Goal: Task Accomplishment & Management: Manage account settings

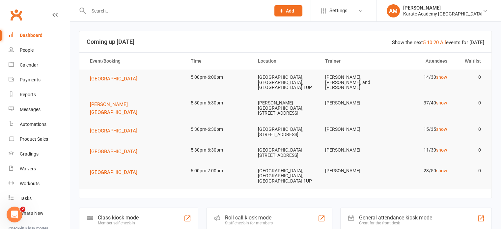
click at [161, 9] on input "text" at bounding box center [176, 10] width 179 height 9
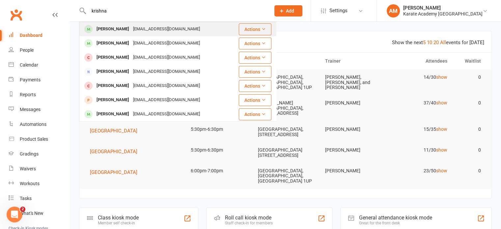
type input "krishna"
click at [170, 27] on div "[EMAIL_ADDRESS][DOMAIN_NAME]" at bounding box center [166, 29] width 71 height 10
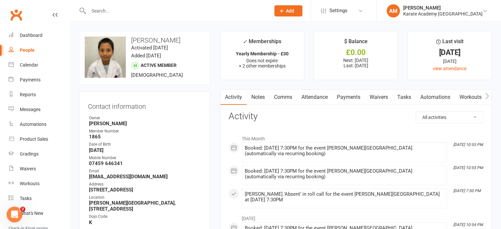
click at [328, 96] on link "Attendance" at bounding box center [315, 97] width 36 height 15
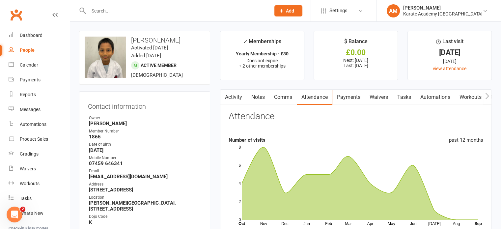
click at [357, 99] on link "Payments" at bounding box center [348, 97] width 33 height 15
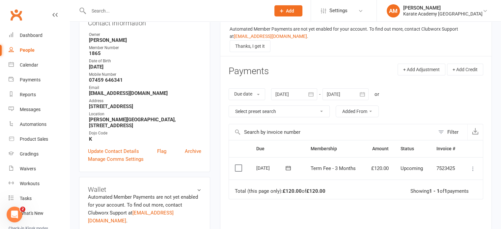
scroll to position [99, 0]
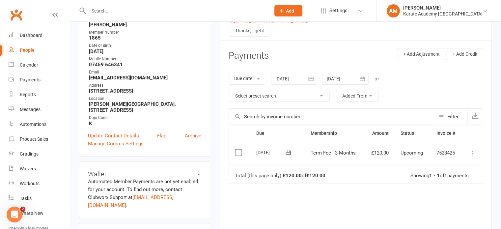
click at [312, 80] on icon "button" at bounding box center [311, 78] width 7 height 7
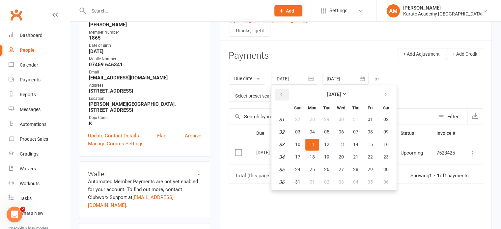
click at [282, 92] on icon "button" at bounding box center [281, 94] width 5 height 5
click at [330, 118] on span "01" at bounding box center [326, 119] width 5 height 5
type input "[DATE]"
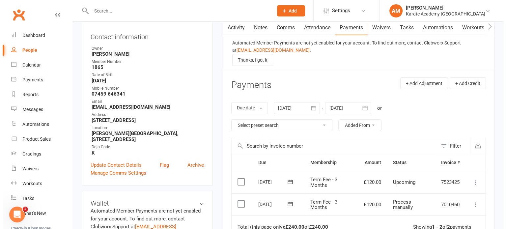
scroll to position [66, 0]
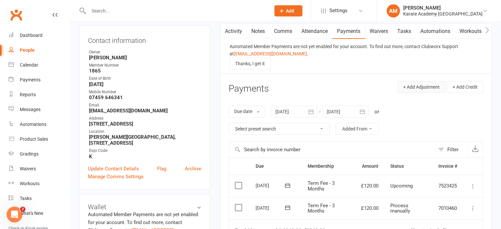
click at [423, 87] on button "+ Add Adjustment" at bounding box center [422, 87] width 48 height 12
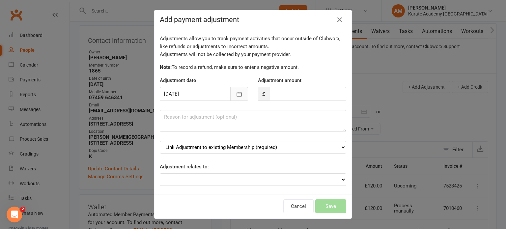
click at [237, 93] on icon "button" at bounding box center [239, 94] width 5 height 4
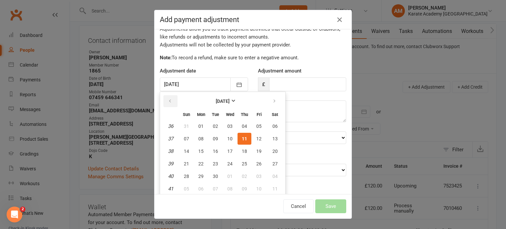
click at [168, 100] on icon "button" at bounding box center [170, 101] width 5 height 5
click at [213, 124] on span "01" at bounding box center [215, 126] width 5 height 5
type input "[DATE]"
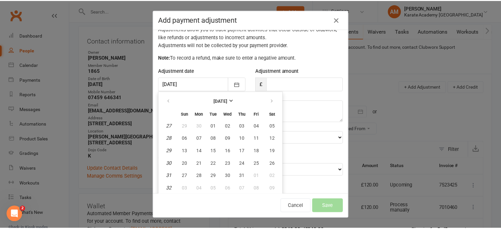
scroll to position [6, 0]
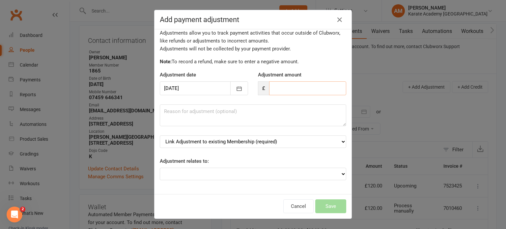
click at [270, 88] on input "number" at bounding box center [307, 88] width 77 height 14
type input "-80"
type textarea "£40 for lessons in September only"
click at [256, 142] on select "Link Adjustment to existing Membership (required) Annual Tournament (starts: [D…" at bounding box center [253, 141] width 187 height 13
select select "5"
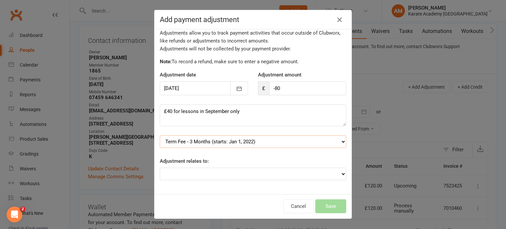
click at [160, 135] on select "Link Adjustment to existing Membership (required) Annual Tournament (starts: [D…" at bounding box center [253, 141] width 187 height 13
click at [327, 207] on button "Save" at bounding box center [330, 206] width 31 height 14
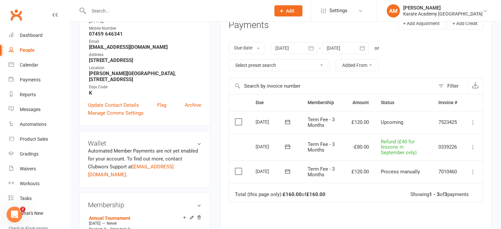
scroll to position [0, 0]
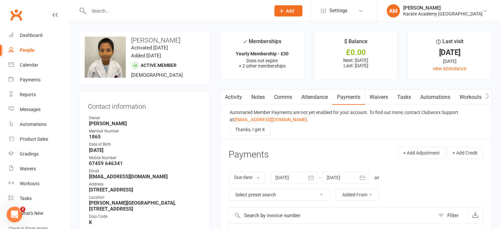
click at [114, 10] on input "text" at bounding box center [176, 10] width 179 height 9
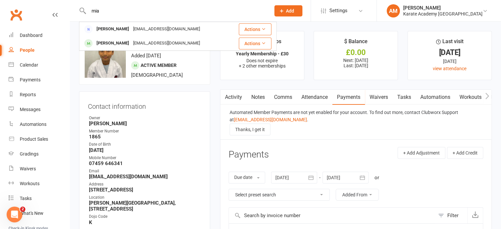
click at [113, 10] on input "mia" at bounding box center [176, 10] width 179 height 9
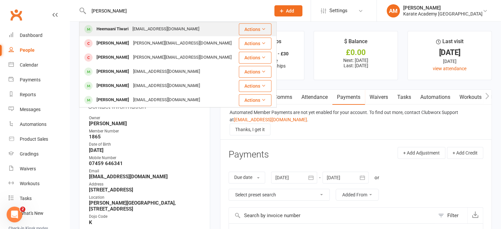
type input "[PERSON_NAME]"
click at [124, 28] on div "Heemaani Tiwari" at bounding box center [113, 29] width 36 height 10
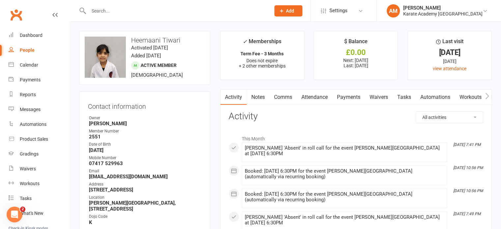
click at [349, 97] on link "Payments" at bounding box center [348, 97] width 33 height 15
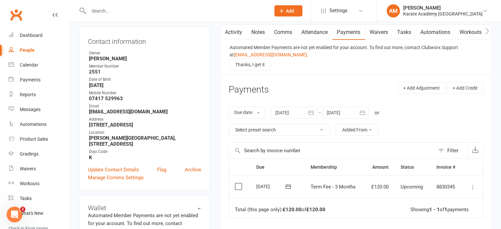
scroll to position [66, 0]
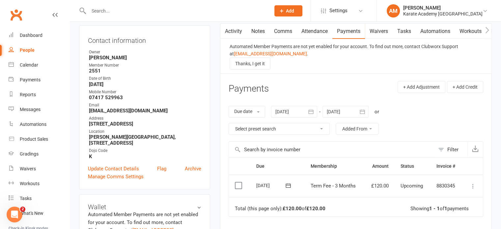
click at [315, 110] on button "button" at bounding box center [311, 112] width 12 height 12
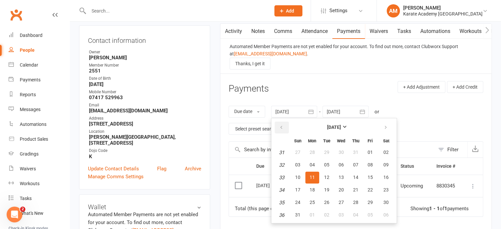
click at [288, 130] on button "button" at bounding box center [282, 128] width 14 height 12
click at [330, 149] on button "01" at bounding box center [327, 153] width 14 height 12
type input "[DATE]"
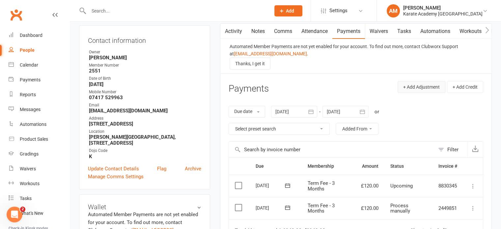
click at [415, 89] on button "+ Add Adjustment" at bounding box center [422, 87] width 48 height 12
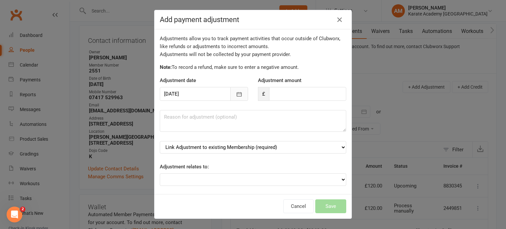
click at [230, 94] on button "button" at bounding box center [239, 94] width 18 height 14
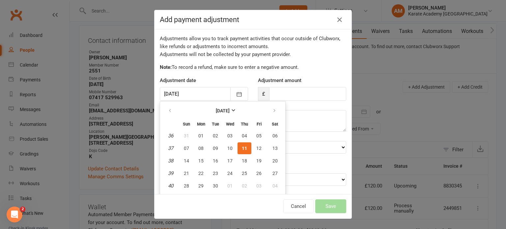
scroll to position [10, 0]
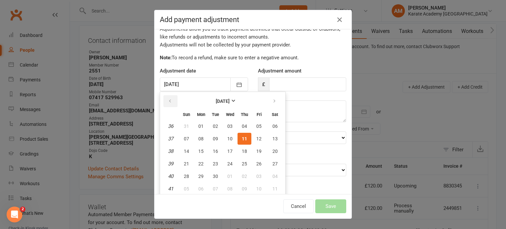
click at [169, 101] on icon "button" at bounding box center [170, 101] width 5 height 5
click at [213, 126] on span "01" at bounding box center [215, 126] width 5 height 5
type input "[DATE]"
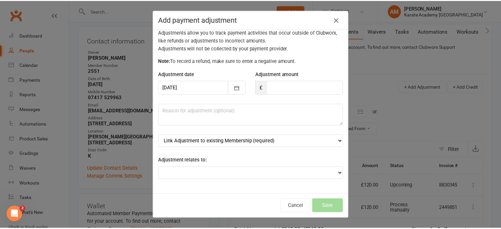
scroll to position [6, 0]
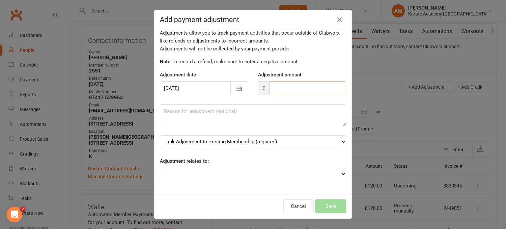
click at [286, 89] on input "number" at bounding box center [307, 88] width 77 height 14
type input "-90"
type textarea "£30 for the lessons in September."
click at [258, 141] on select "Link Adjustment to existing Membership (required) Annual Tournament (starts: [D…" at bounding box center [253, 141] width 187 height 13
select select "1"
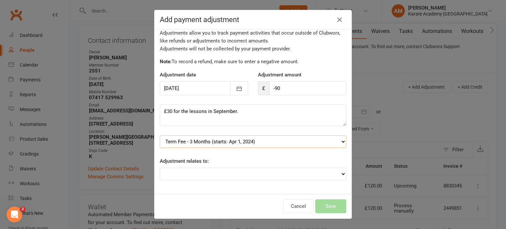
click at [160, 135] on select "Link Adjustment to existing Membership (required) Annual Tournament (starts: [D…" at bounding box center [253, 141] width 187 height 13
click at [330, 205] on button "Save" at bounding box center [330, 206] width 31 height 14
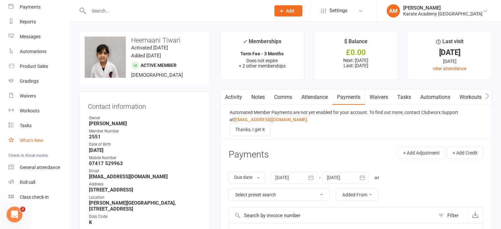
scroll to position [0, 0]
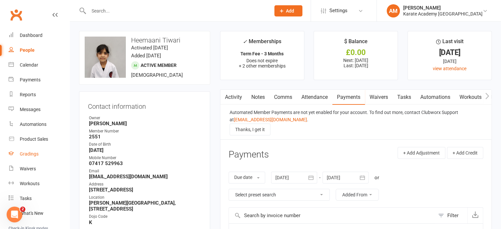
click at [33, 152] on div "Gradings" at bounding box center [29, 153] width 19 height 5
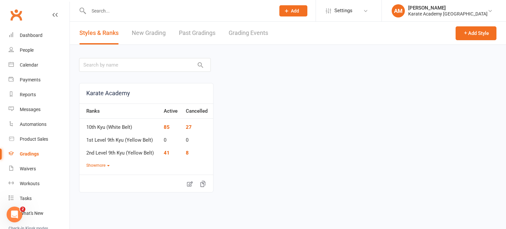
click at [256, 33] on link "Grading Events" at bounding box center [249, 33] width 40 height 23
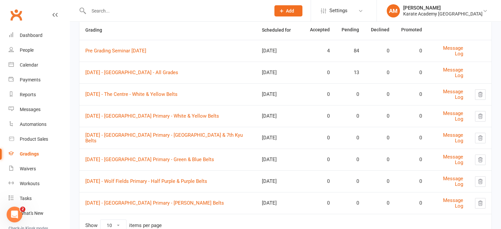
scroll to position [66, 0]
click at [123, 51] on link "Pre Grading Seminar [DATE]" at bounding box center [115, 50] width 61 height 6
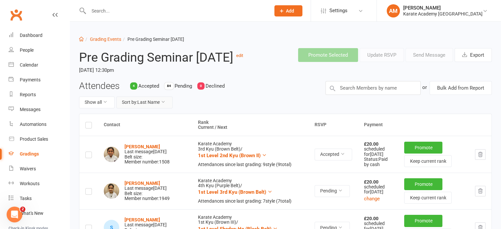
click at [158, 108] on button "Sort by: Last Name" at bounding box center [144, 103] width 56 height 12
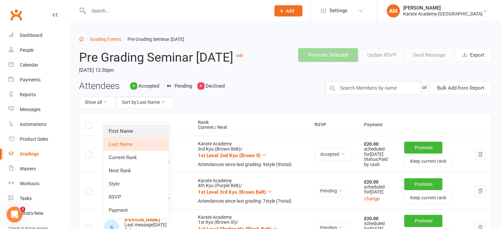
click at [150, 132] on link "First Name" at bounding box center [135, 131] width 65 height 13
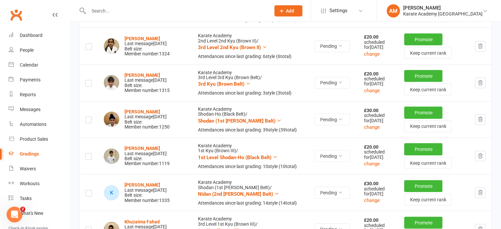
scroll to position [1384, 0]
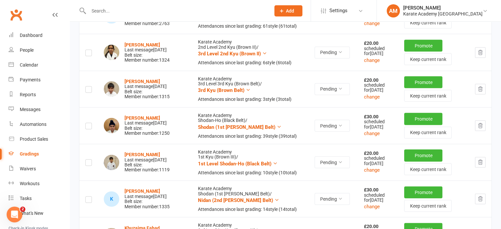
click at [480, 19] on icon "button" at bounding box center [480, 16] width 6 height 6
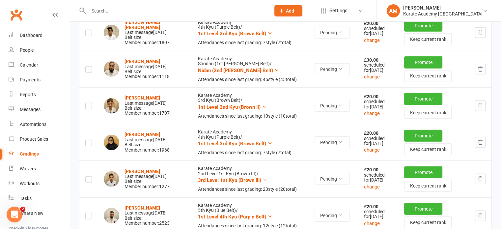
scroll to position [1878, 0]
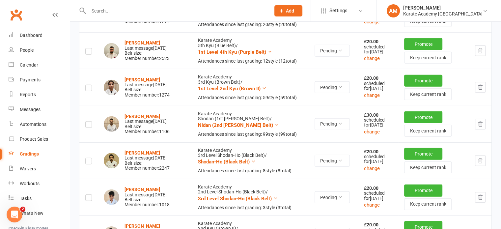
scroll to position [1977, 0]
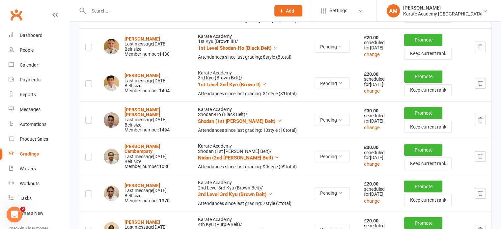
scroll to position [2307, 0]
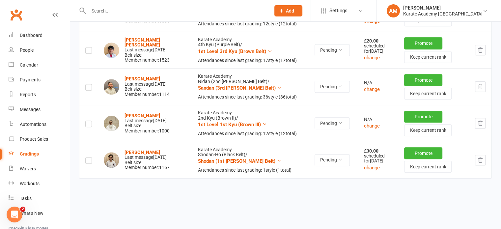
scroll to position [2999, 0]
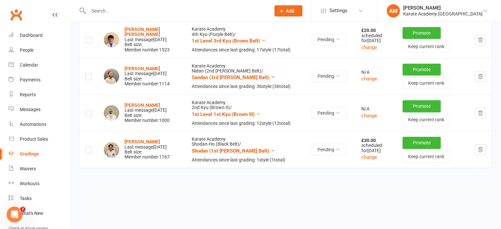
click at [481, 6] on icon "button" at bounding box center [480, 3] width 6 height 6
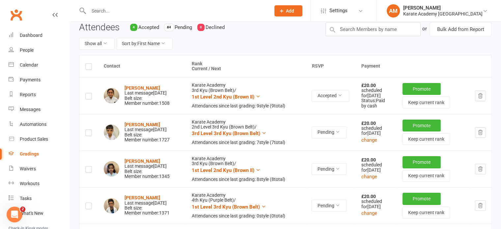
scroll to position [0, 0]
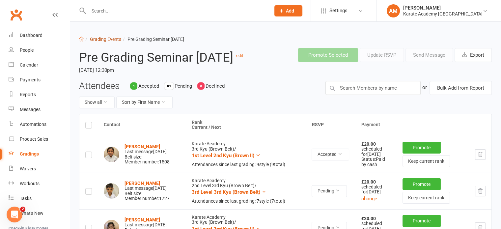
click at [113, 39] on link "Grading Events" at bounding box center [105, 39] width 31 height 5
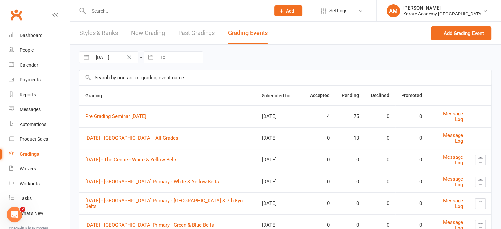
drag, startPoint x: 252, startPoint y: 59, endPoint x: 252, endPoint y: 45, distance: 13.8
click at [252, 59] on div "[DATE] Navigate forward to interact with the calendar and select a date. Press …" at bounding box center [285, 57] width 413 height 25
click at [254, 17] on div at bounding box center [172, 10] width 187 height 21
click at [489, 11] on link "AM [PERSON_NAME] Karate Academy [GEOGRAPHIC_DATA]" at bounding box center [439, 10] width 104 height 13
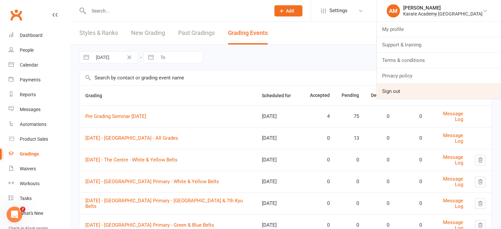
click at [422, 91] on link "Sign out" at bounding box center [439, 91] width 124 height 15
